Goal: Information Seeking & Learning: Learn about a topic

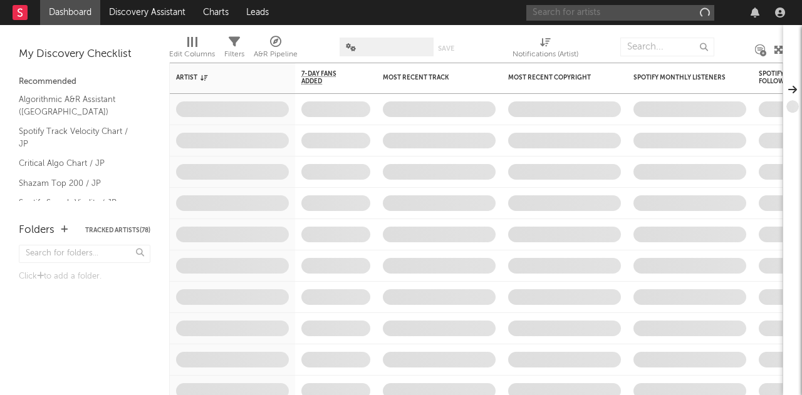
click at [559, 15] on input "text" at bounding box center [620, 13] width 188 height 16
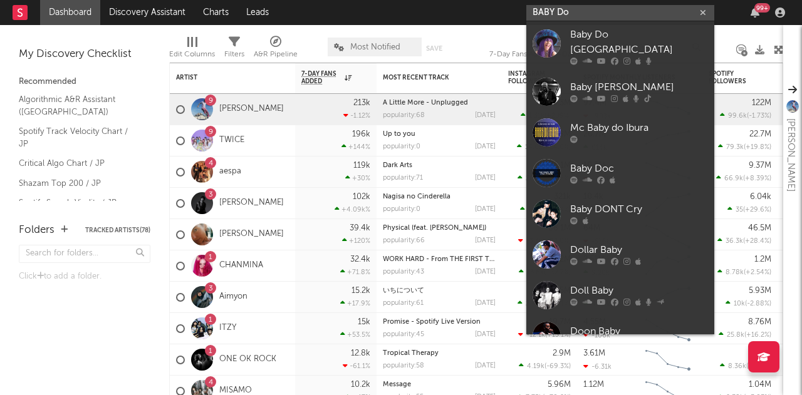
type input "BABY Do"
click at [604, 199] on div "10.4k 366" at bounding box center [611, 203] width 56 height 31
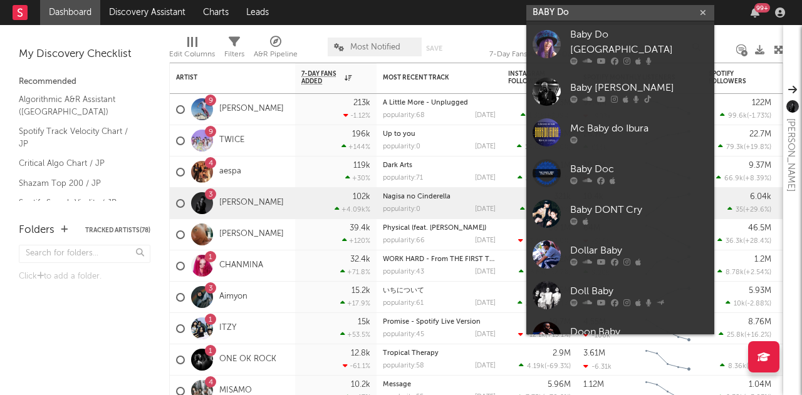
click at [572, 13] on input "BABY Do" at bounding box center [620, 13] width 188 height 16
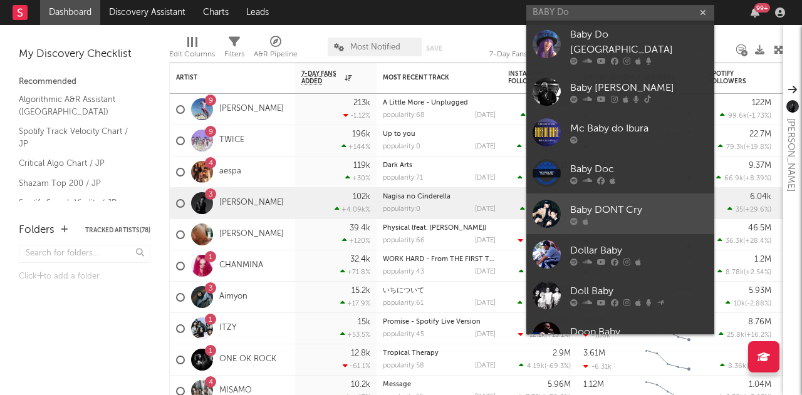
click at [614, 217] on div at bounding box center [639, 221] width 138 height 8
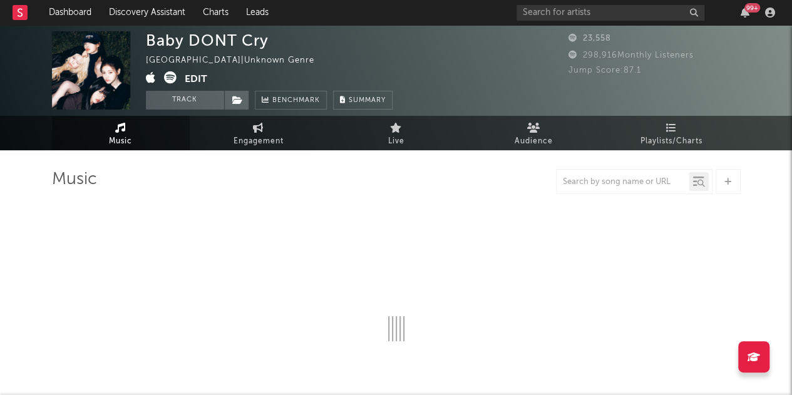
select select "1w"
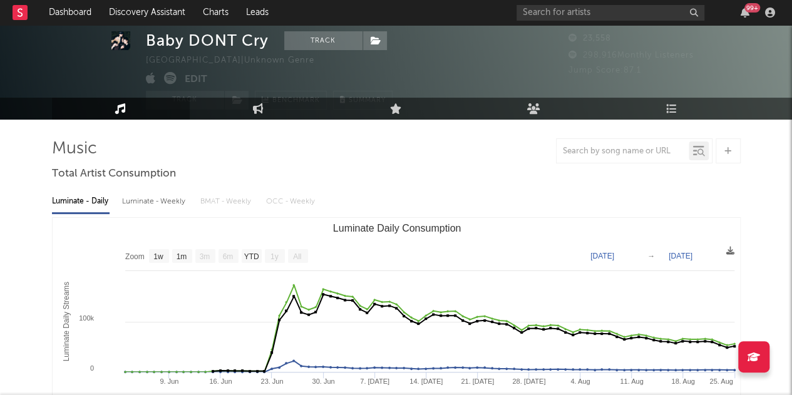
scroll to position [29, 0]
